Goal: Task Accomplishment & Management: Manage account settings

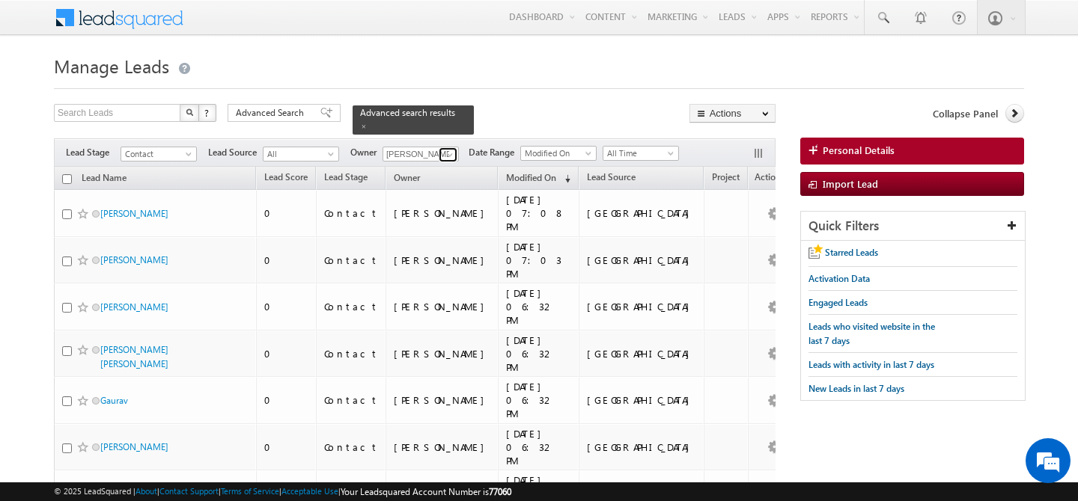
click at [450, 149] on span at bounding box center [450, 155] width 12 height 12
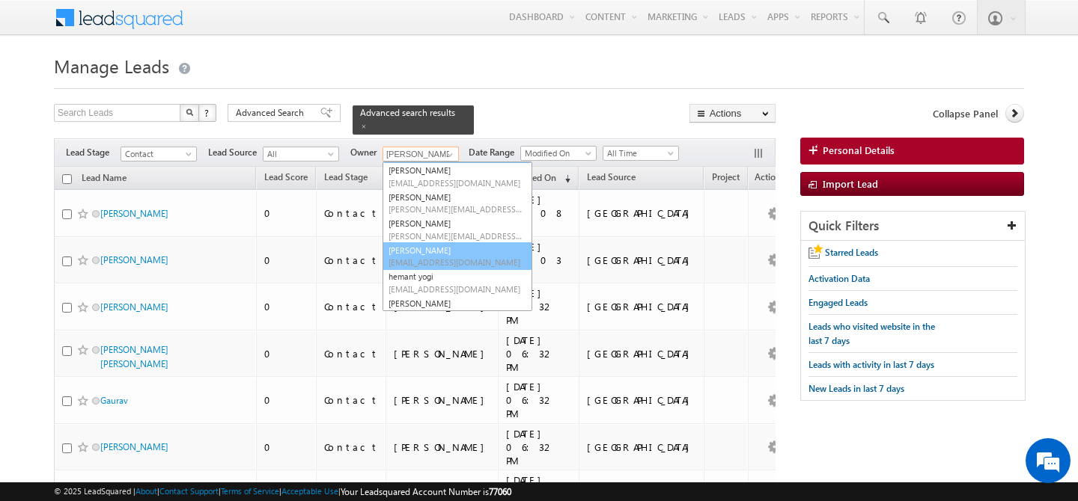
scroll to position [151, 0]
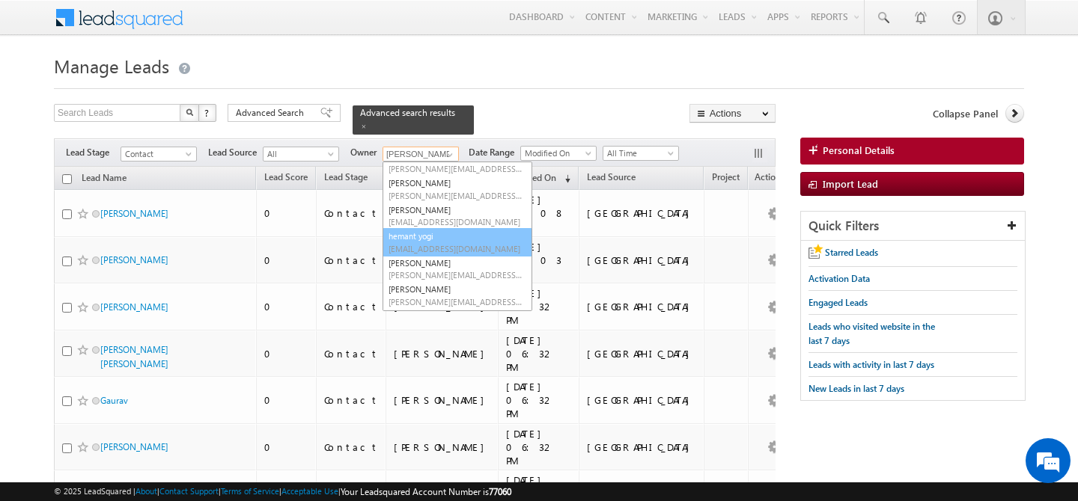
click at [439, 243] on span "hemant.yogi@indglobal.ae" at bounding box center [455, 248] width 135 height 11
type input "hemant yogi"
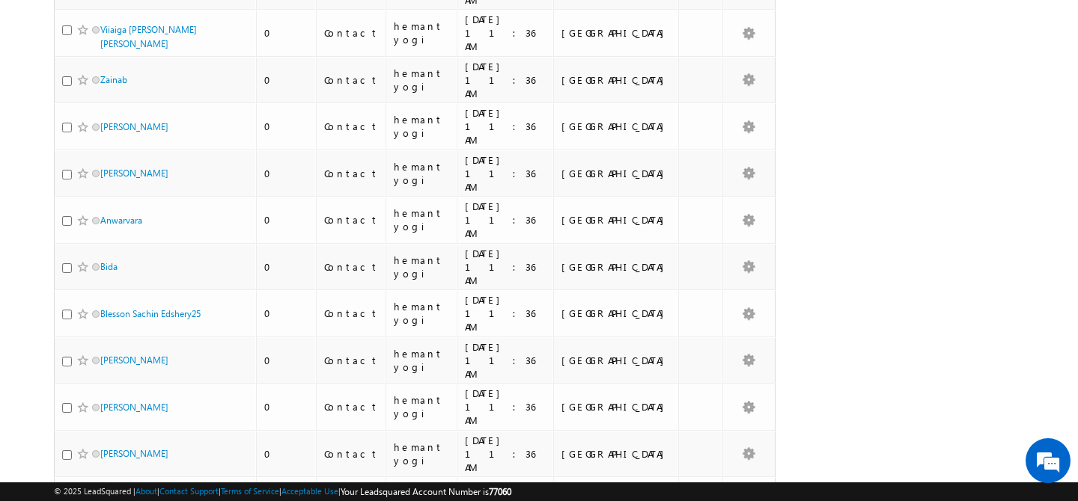
scroll to position [0, 0]
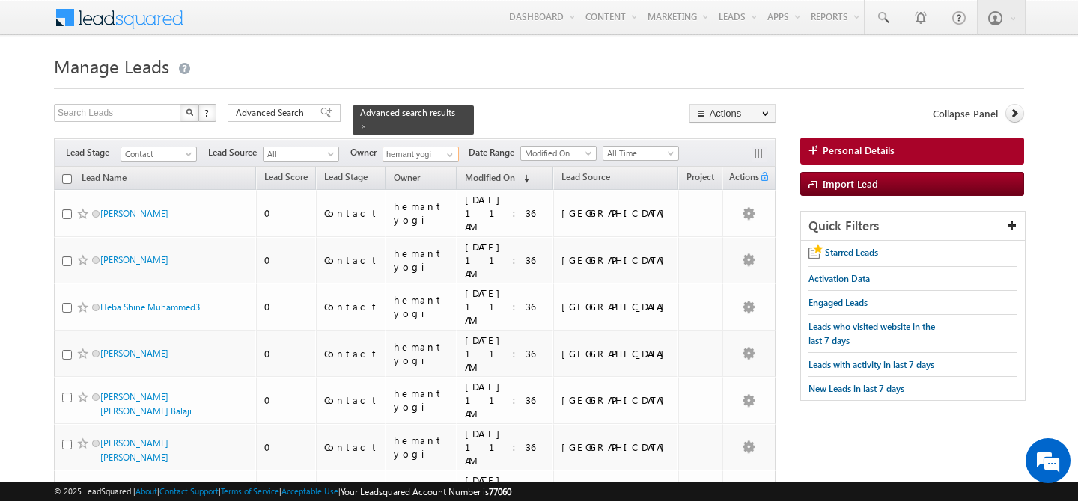
click at [68, 174] on input "checkbox" at bounding box center [67, 179] width 10 height 10
checkbox input "true"
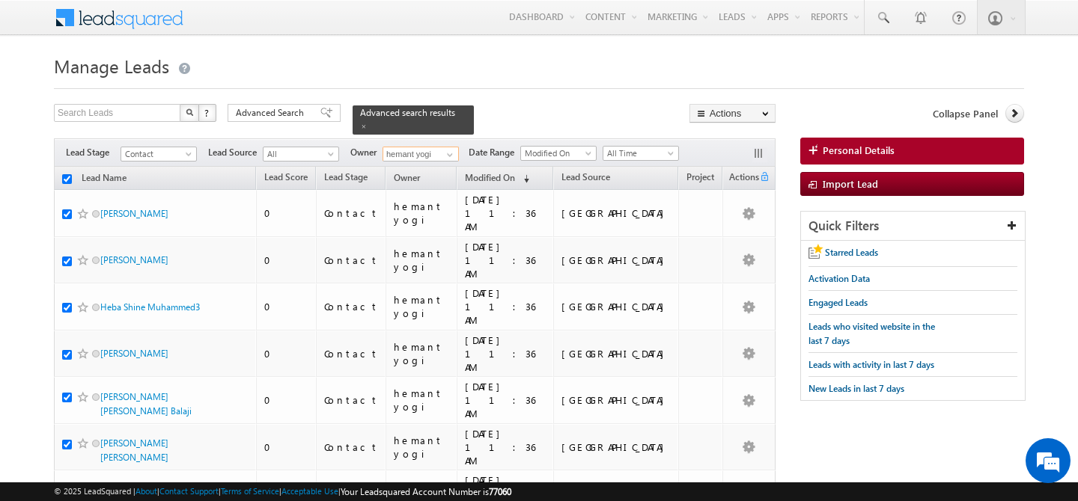
checkbox input "true"
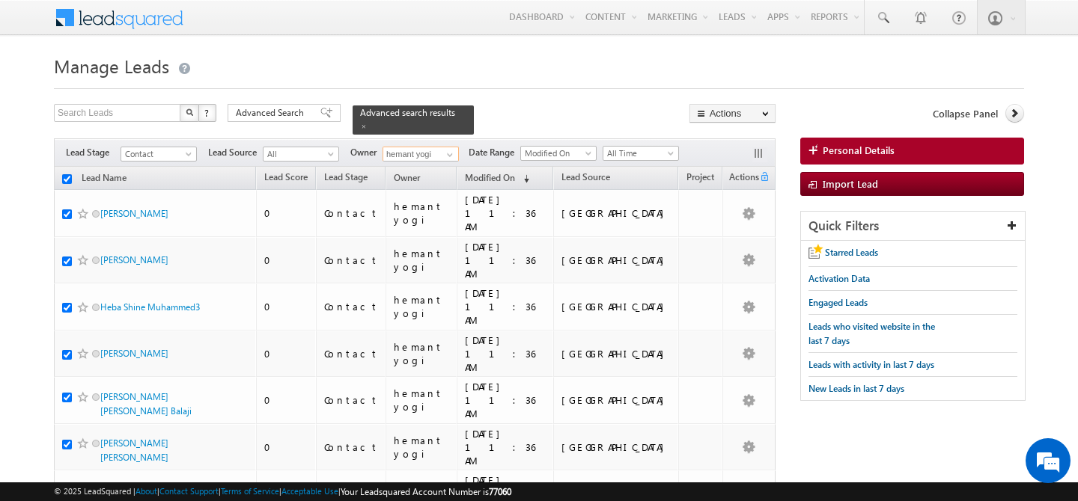
checkbox input "true"
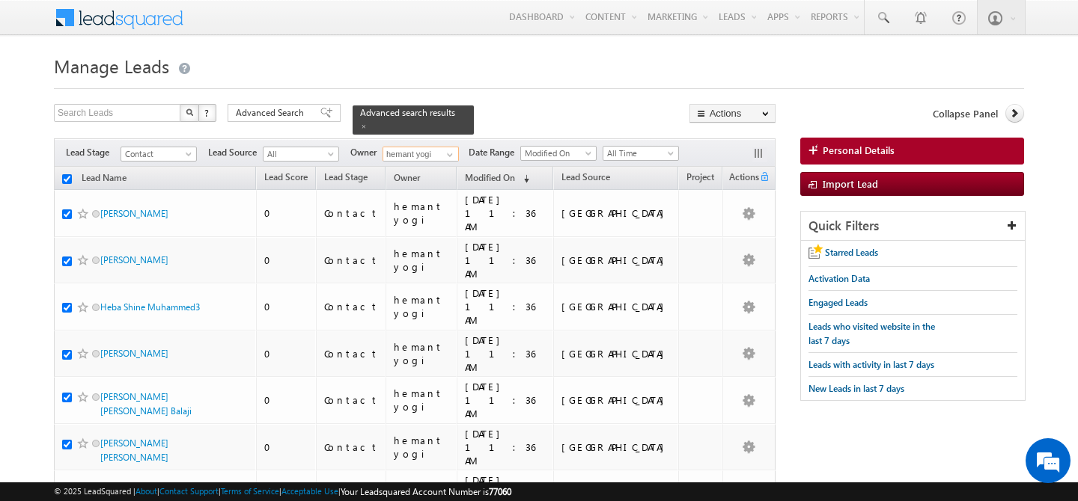
checkbox input "true"
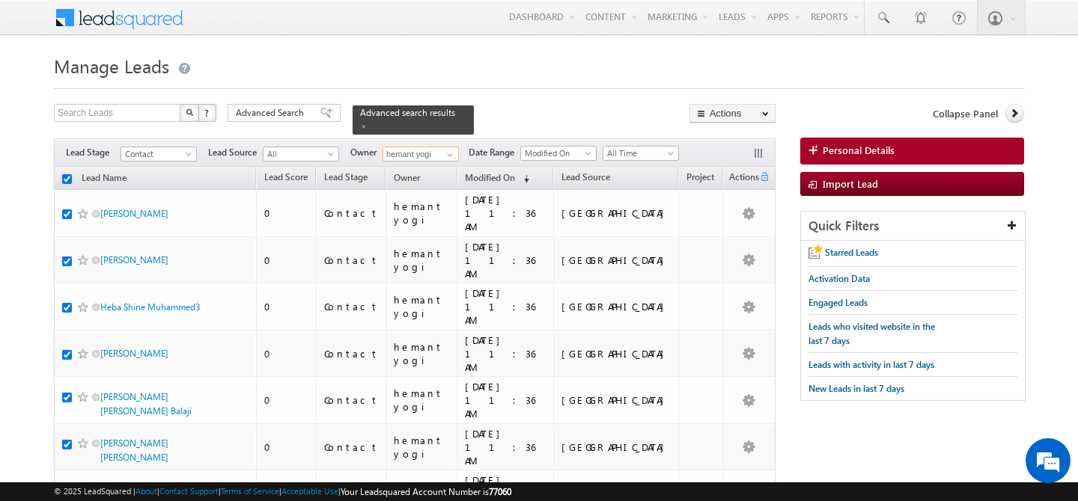
checkbox input "true"
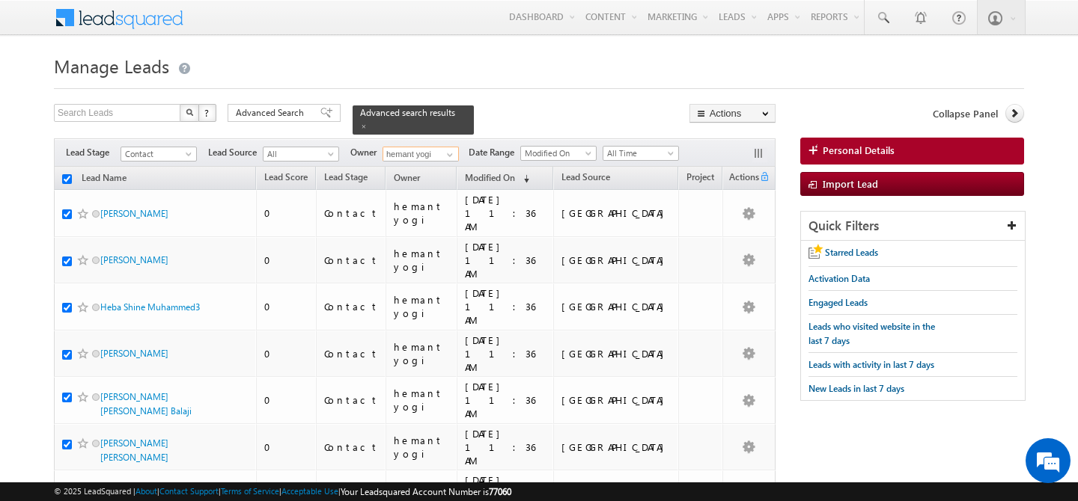
checkbox input "true"
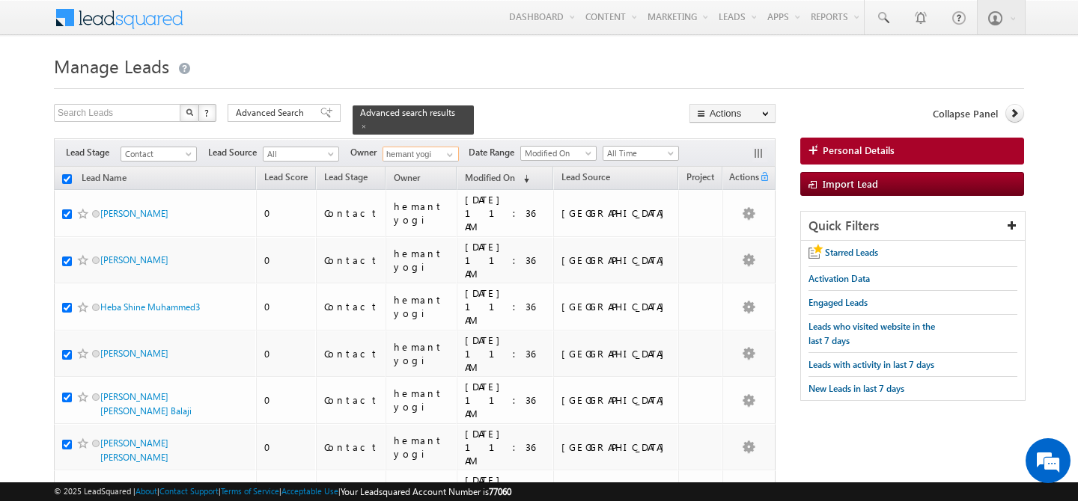
checkbox input "true"
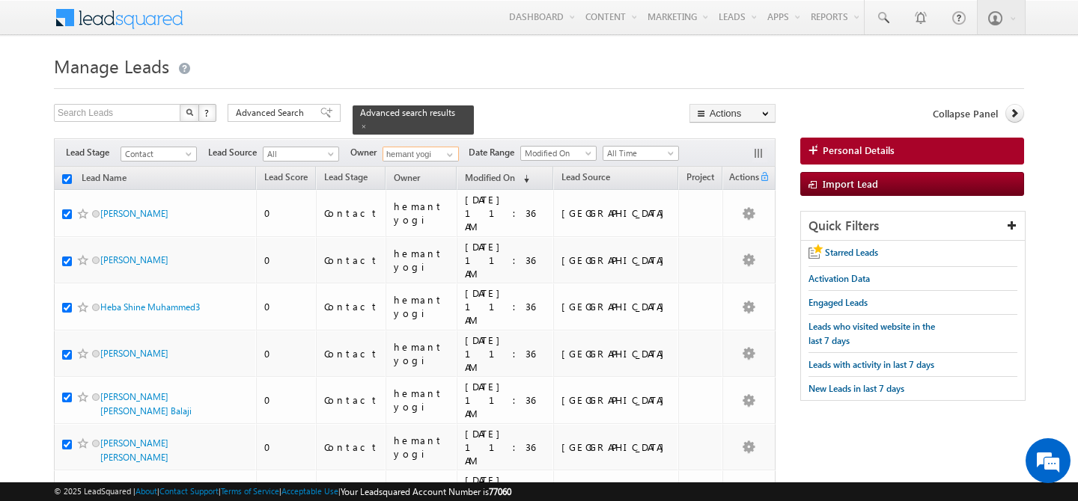
checkbox input "true"
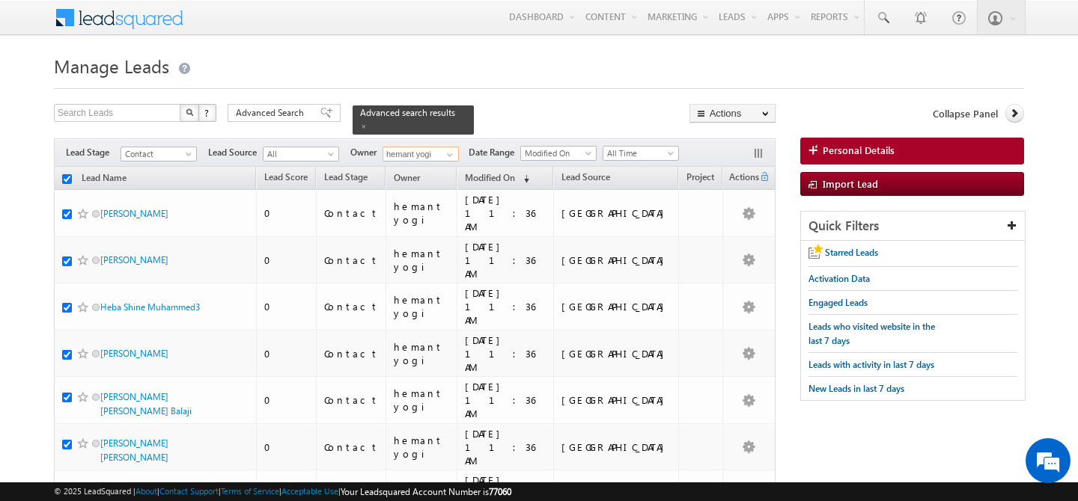
checkbox input "true"
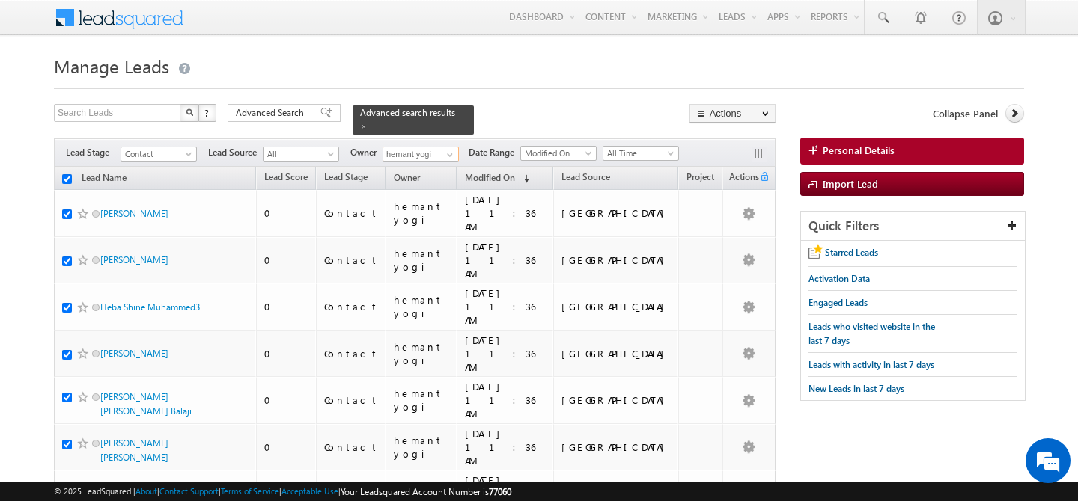
checkbox input "true"
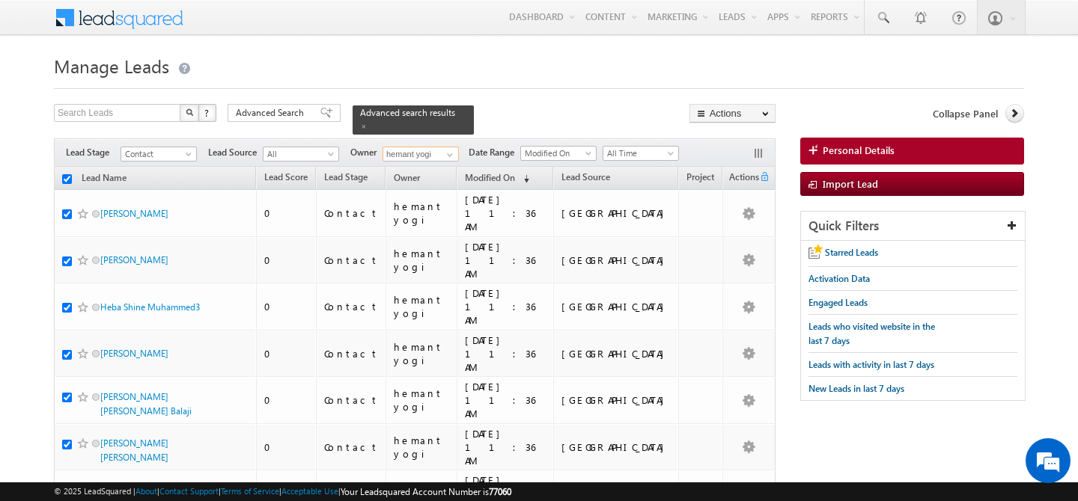
checkbox input "true"
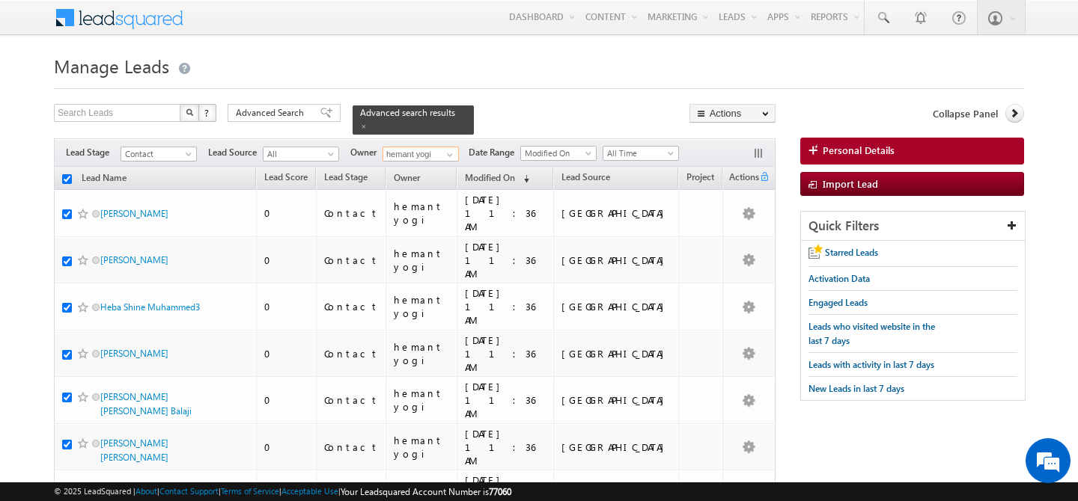
checkbox input "true"
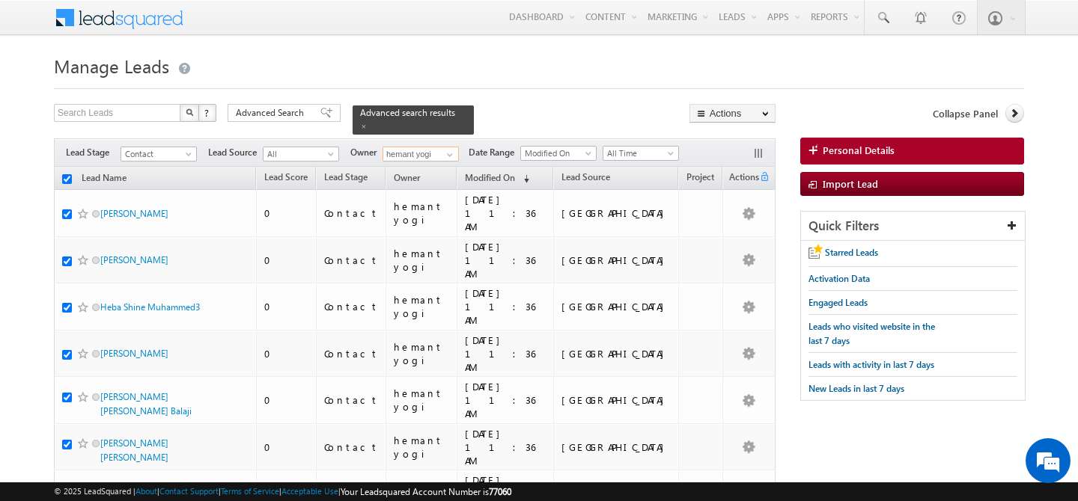
checkbox input "true"
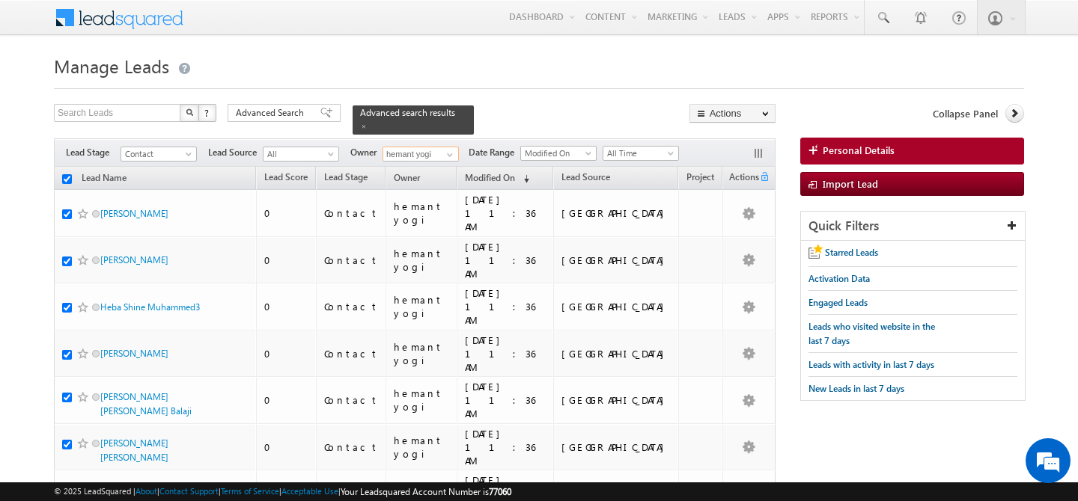
checkbox input "true"
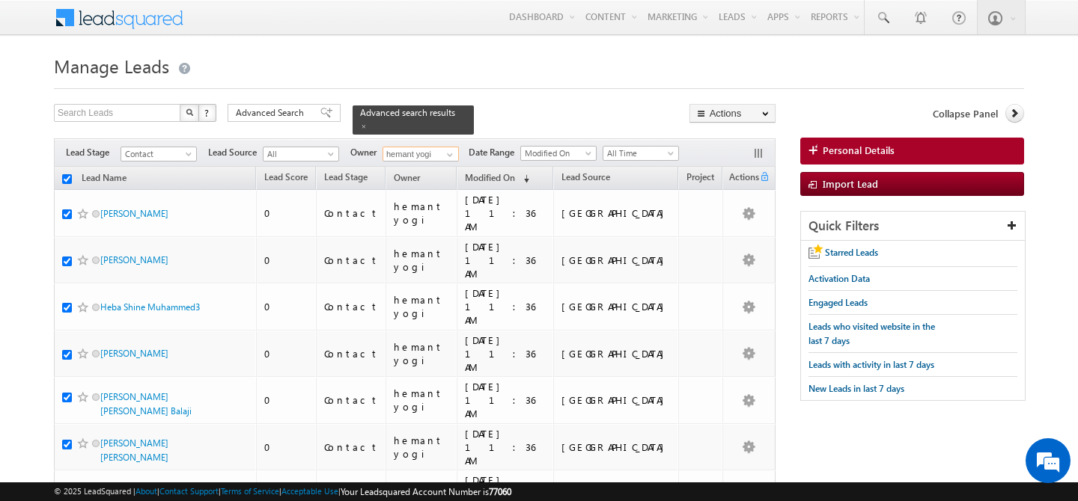
checkbox input "true"
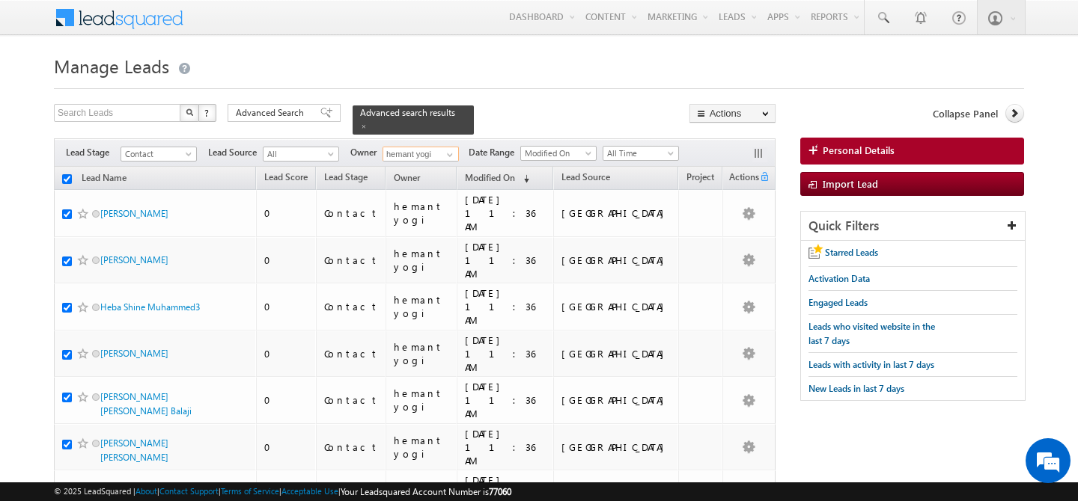
checkbox input "true"
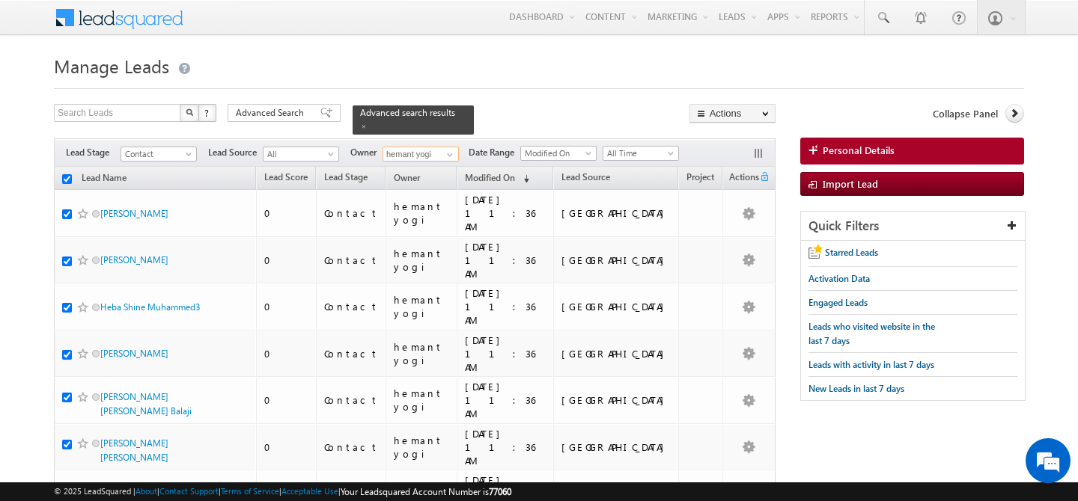
checkbox input "true"
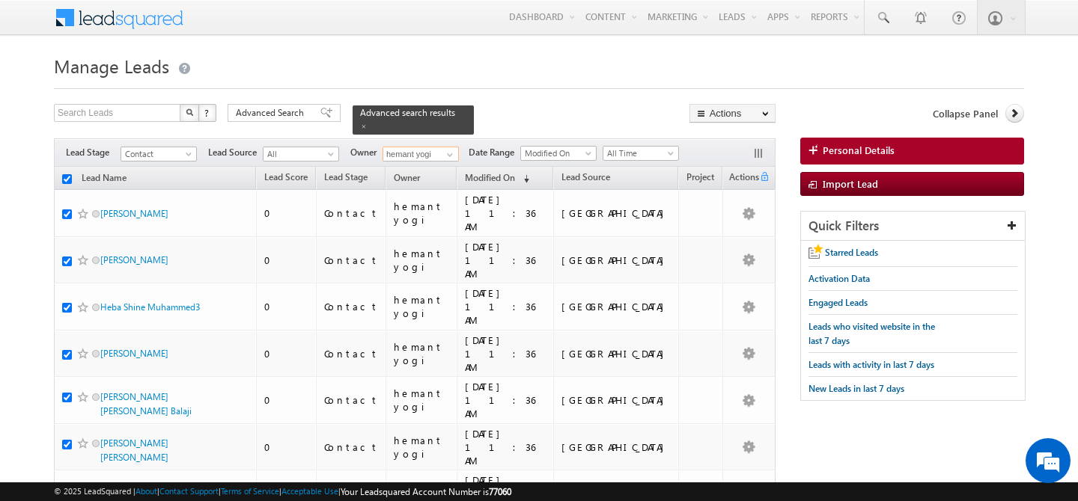
checkbox input "true"
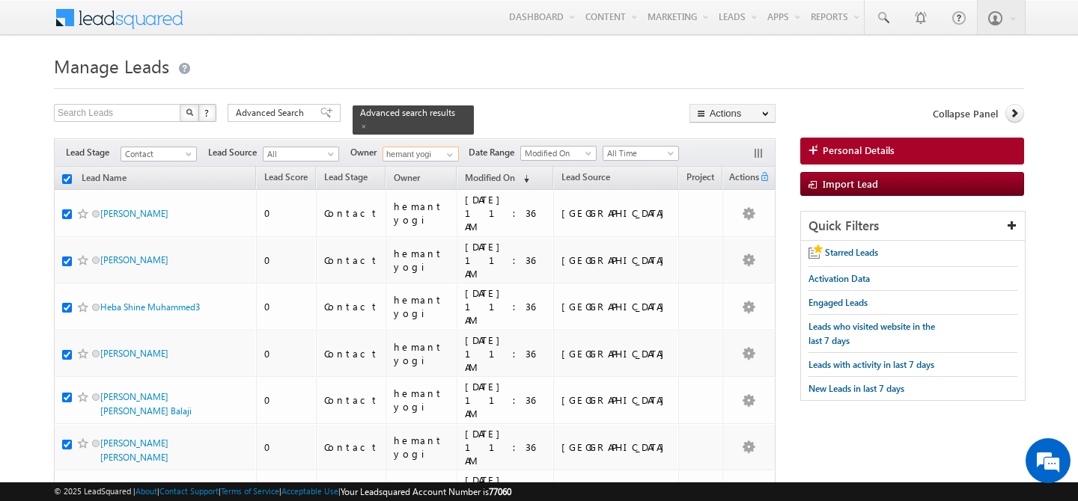
checkbox input "true"
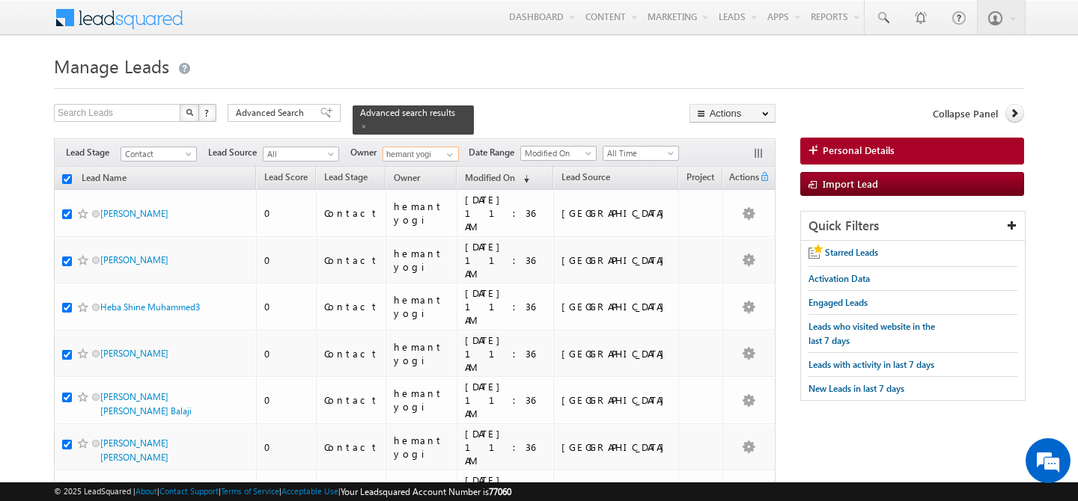
checkbox input "true"
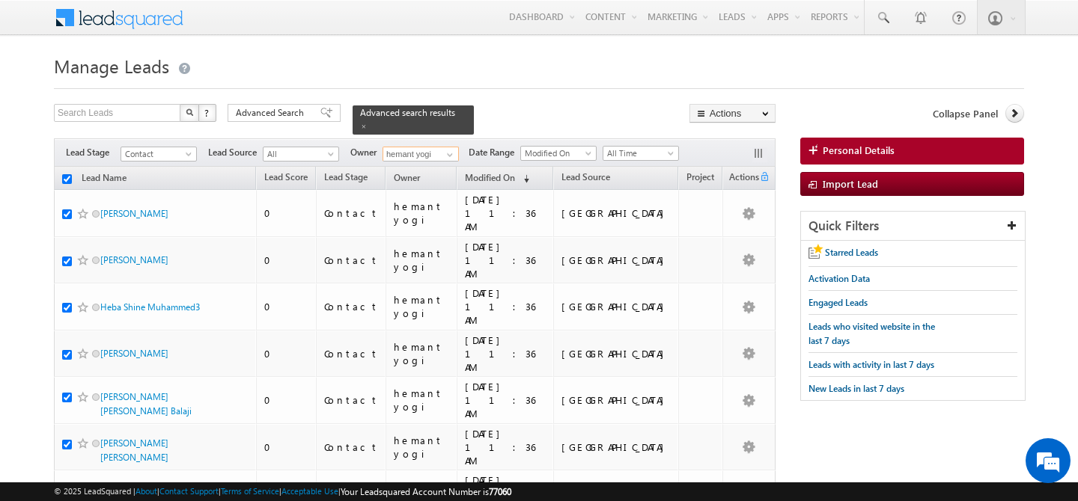
checkbox input "true"
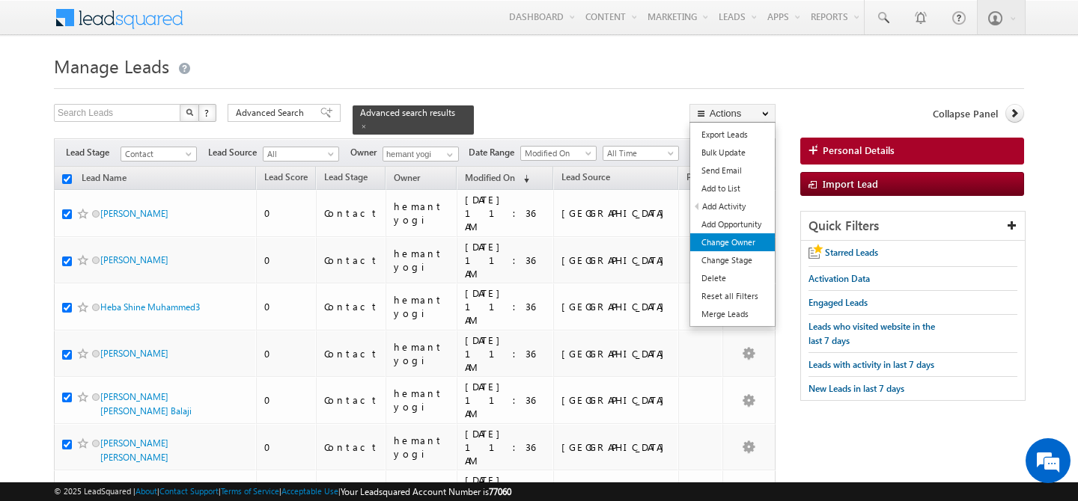
click at [737, 242] on link "Change Owner" at bounding box center [732, 242] width 85 height 18
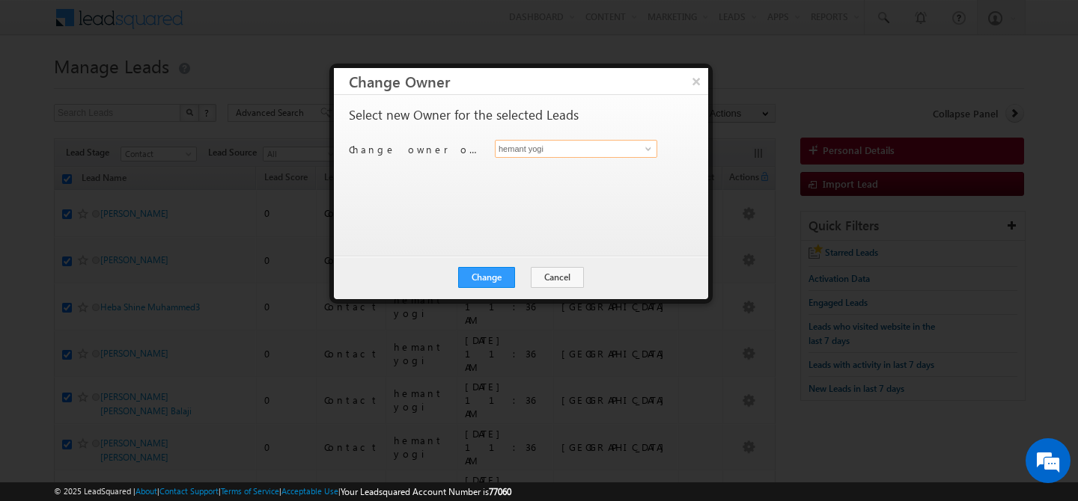
click at [599, 152] on input "hemant yogi" at bounding box center [576, 149] width 162 height 18
click at [651, 146] on span at bounding box center [648, 149] width 12 height 12
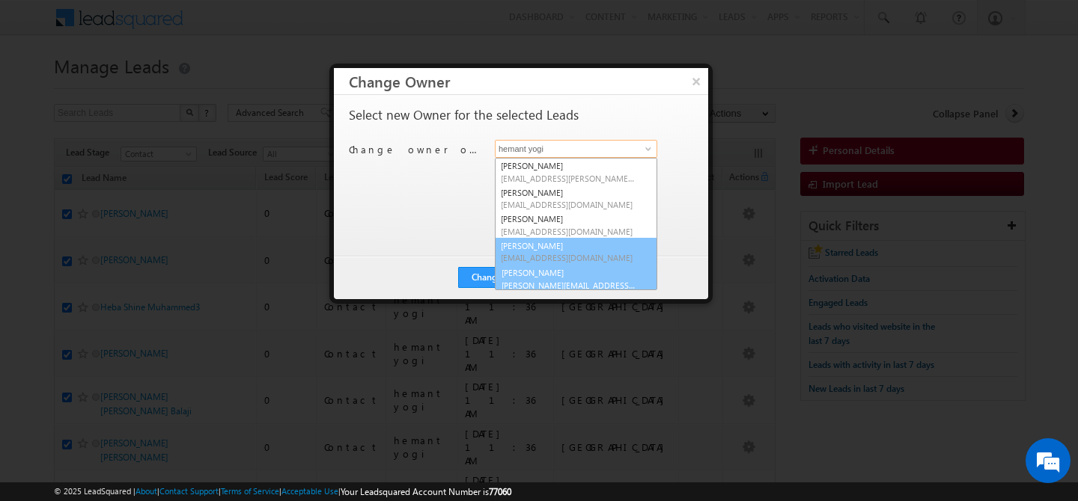
scroll to position [4, 0]
click at [584, 273] on link "Ankush Chaudhary ankush.chaudhary@indglobal.ae" at bounding box center [576, 274] width 162 height 28
type input "Ankush Chaudhary"
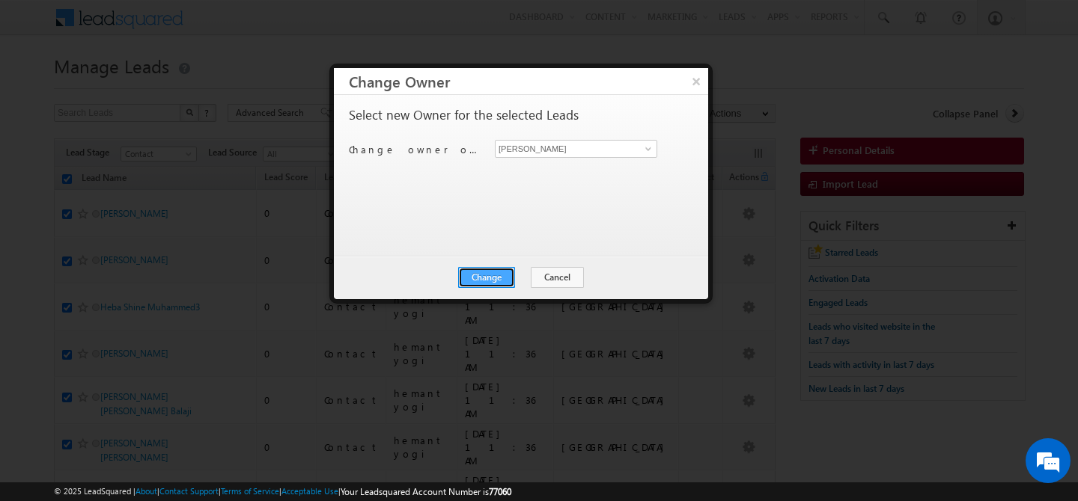
click at [506, 278] on button "Change" at bounding box center [486, 277] width 57 height 21
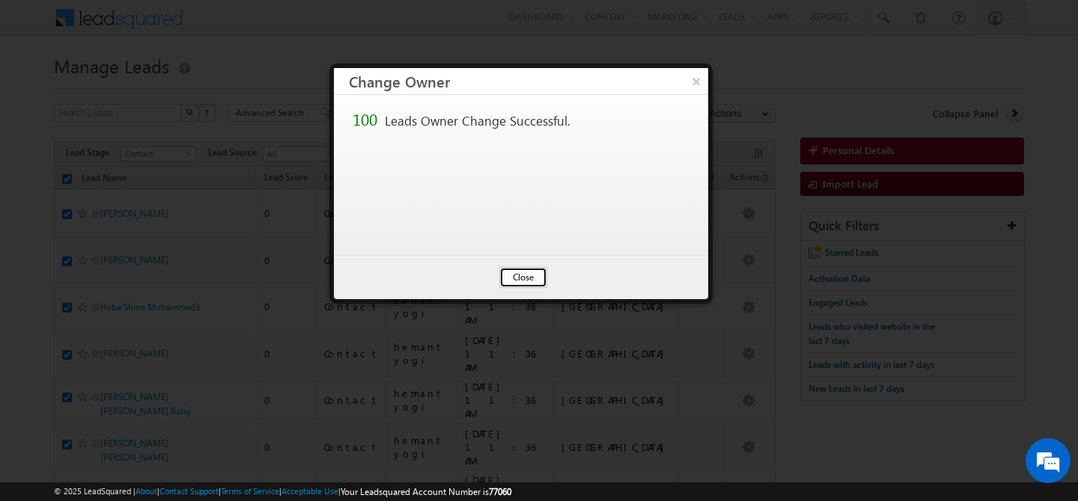
click at [526, 287] on button "Close" at bounding box center [523, 277] width 48 height 21
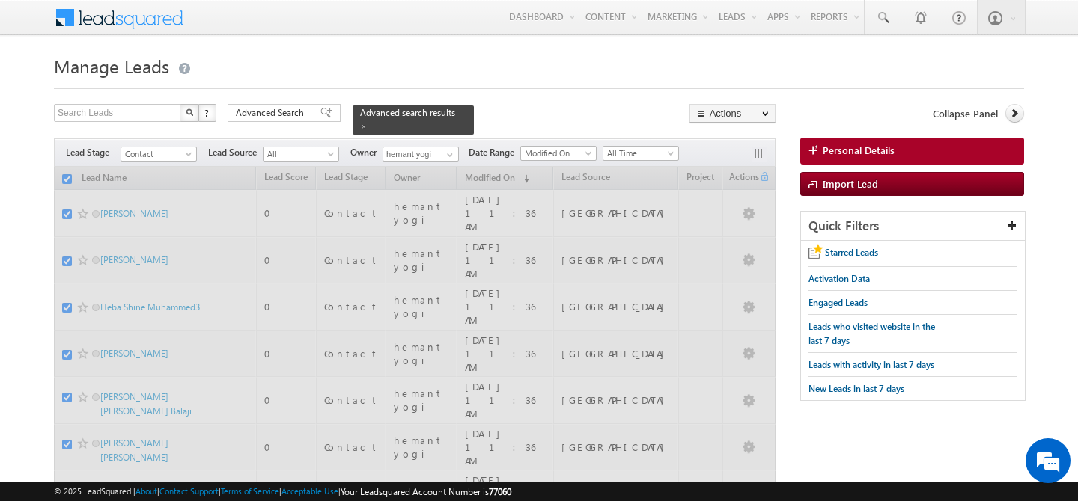
checkbox input "false"
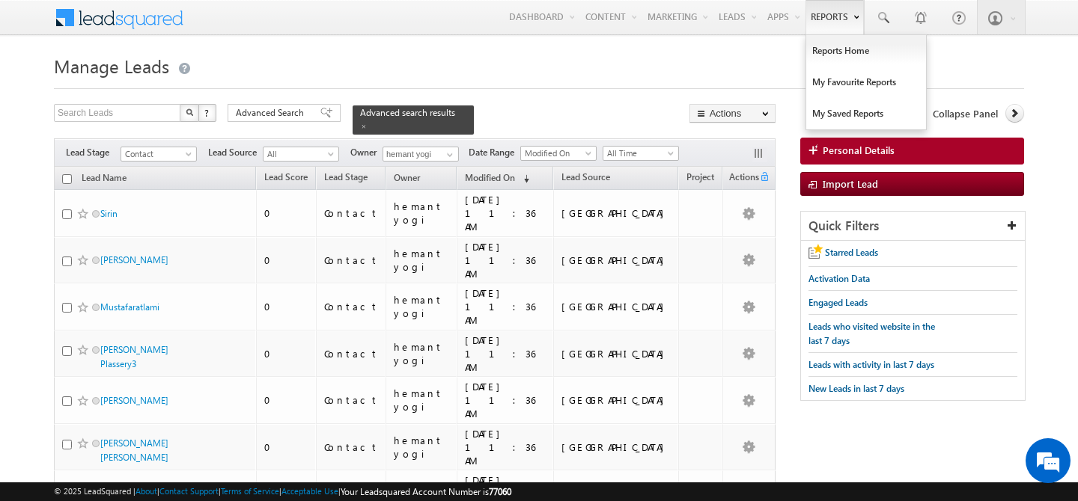
click at [850, 18] on link "Reports" at bounding box center [834, 17] width 58 height 34
click at [831, 47] on link "Reports Home" at bounding box center [866, 50] width 120 height 31
